Goal: Task Accomplishment & Management: Manage account settings

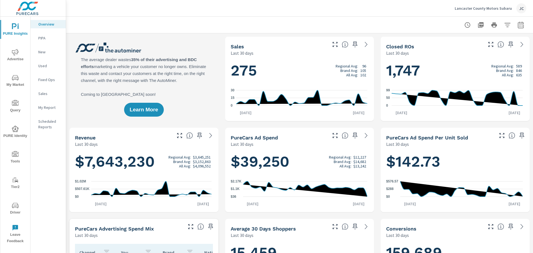
scroll to position [239, 0]
click at [483, 9] on p "Lancaster County Motors Subaru" at bounding box center [483, 8] width 57 height 5
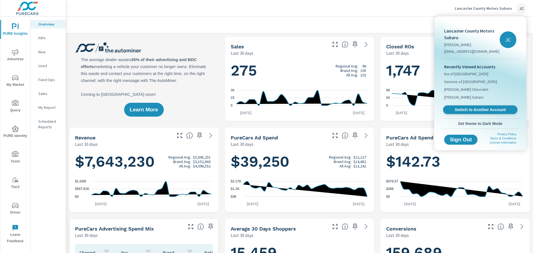
click at [479, 107] on span "Switch to Another Account" at bounding box center [480, 109] width 68 height 5
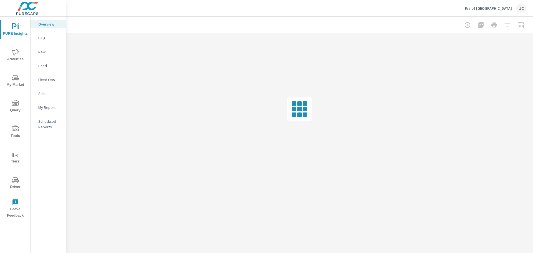
click at [13, 184] on span "Driver" at bounding box center [15, 184] width 27 height 14
click at [53, 108] on p "My Report" at bounding box center [49, 108] width 23 height 6
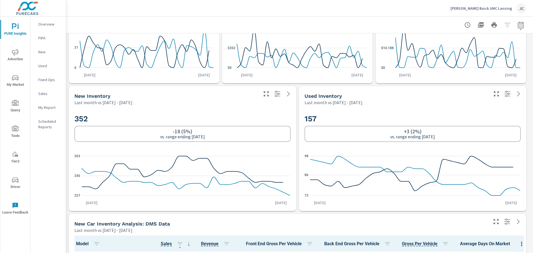
scroll to position [472, 0]
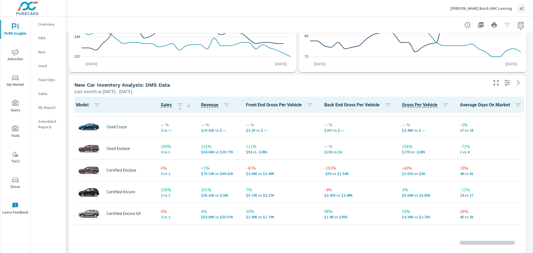
scroll to position [0, 0]
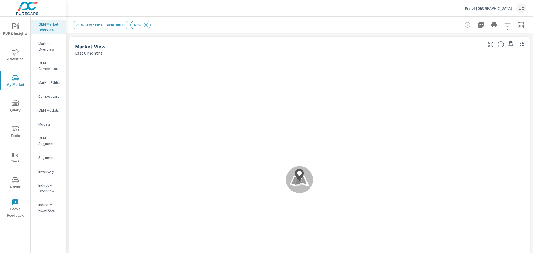
scroll to position [0, 0]
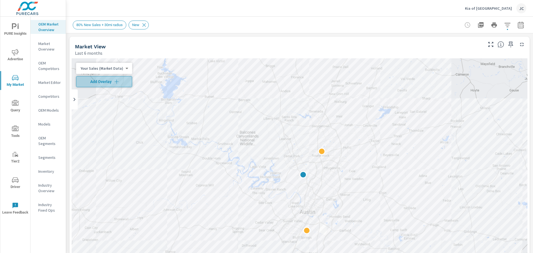
click at [115, 83] on icon "button" at bounding box center [117, 82] width 6 height 6
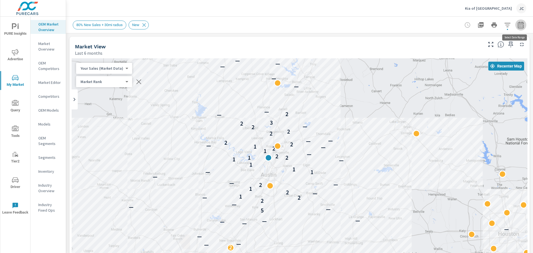
click at [518, 24] on icon "button" at bounding box center [521, 24] width 6 height 7
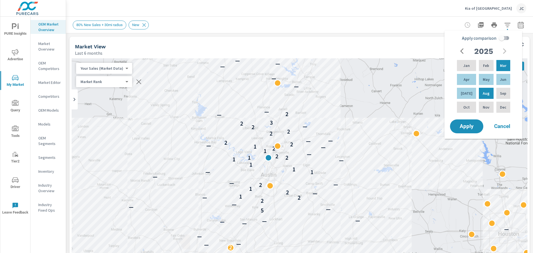
click at [502, 39] on input "Apply comparison" at bounding box center [502, 38] width 32 height 11
checkbox input "true"
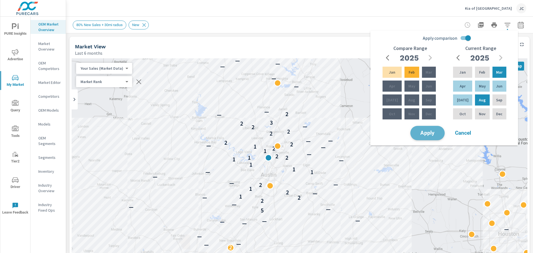
click at [426, 138] on button "Apply" at bounding box center [427, 133] width 34 height 14
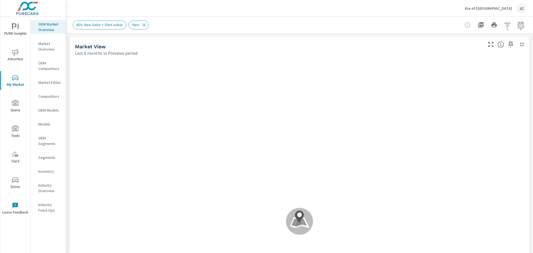
scroll to position [0, 0]
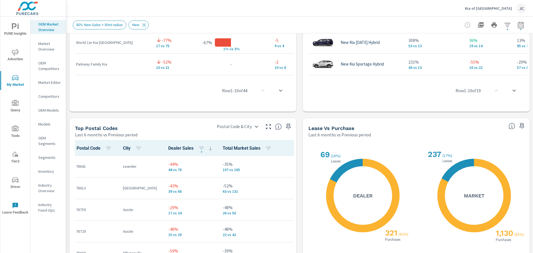
scroll to position [587, 0]
